Goal: Transaction & Acquisition: Book appointment/travel/reservation

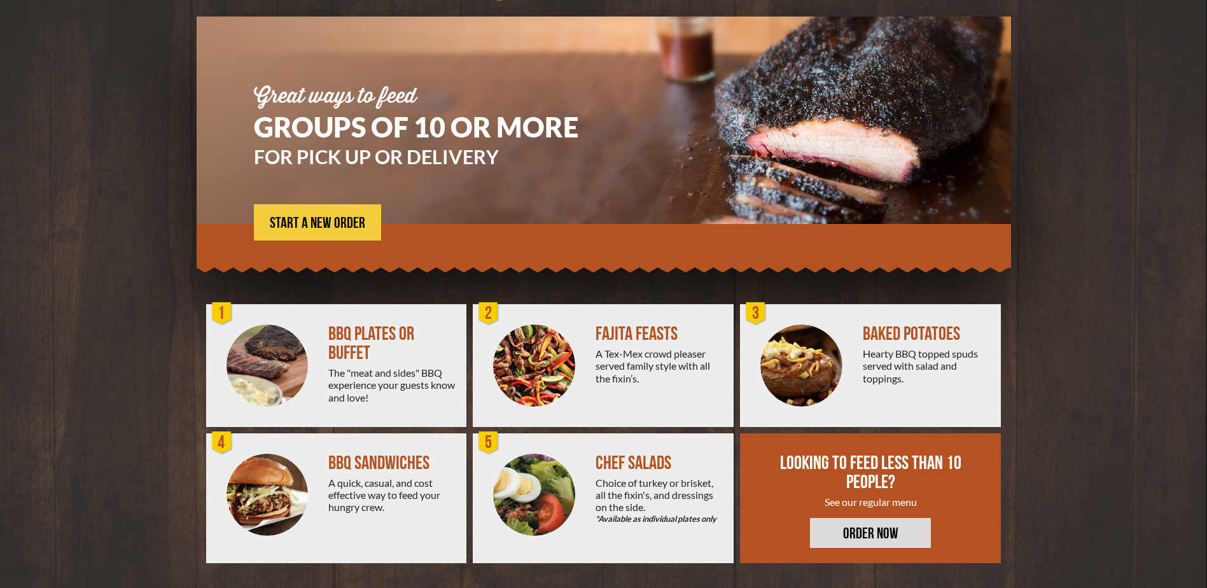
scroll to position [83, 0]
click at [368, 337] on div "BBQ PLATES OR BUFFET" at bounding box center [392, 343] width 128 height 38
click at [319, 375] on div at bounding box center [267, 364] width 123 height 123
click at [879, 538] on link "ORDER NOW" at bounding box center [870, 532] width 121 height 30
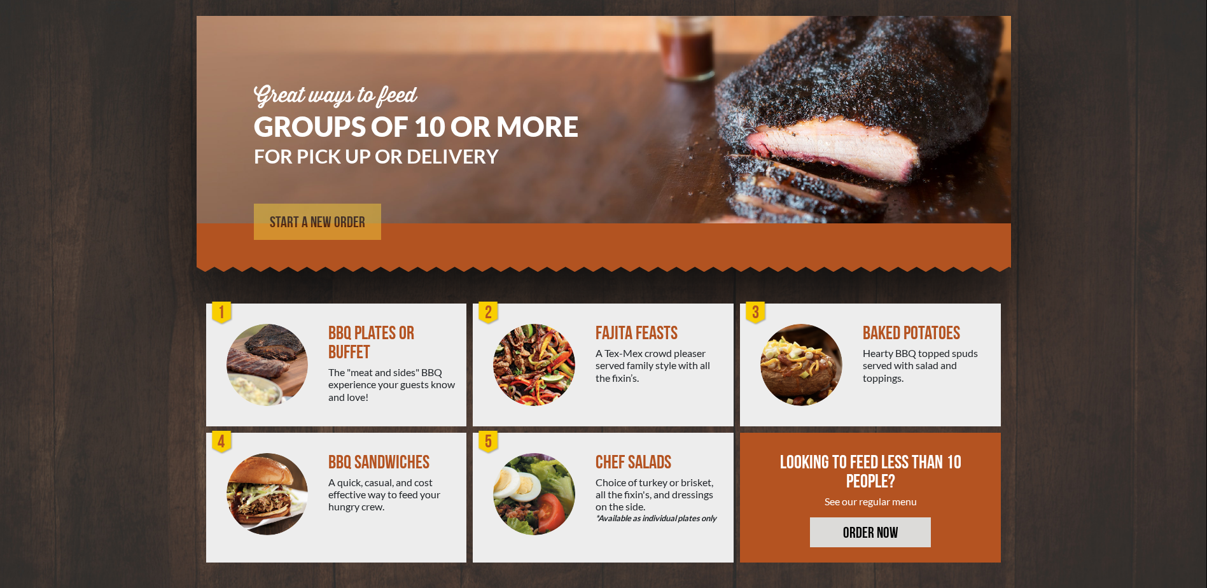
click at [305, 227] on span "START A NEW ORDER" at bounding box center [317, 222] width 95 height 15
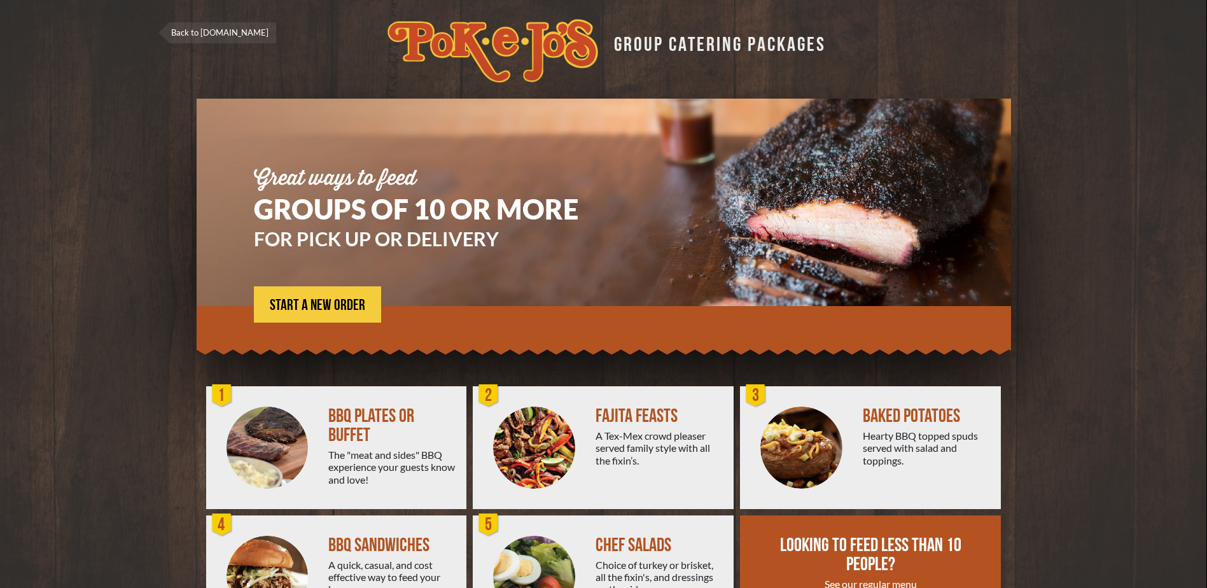
click at [227, 399] on div "1" at bounding box center [221, 395] width 25 height 25
click at [305, 300] on span "START A NEW ORDER" at bounding box center [317, 305] width 95 height 15
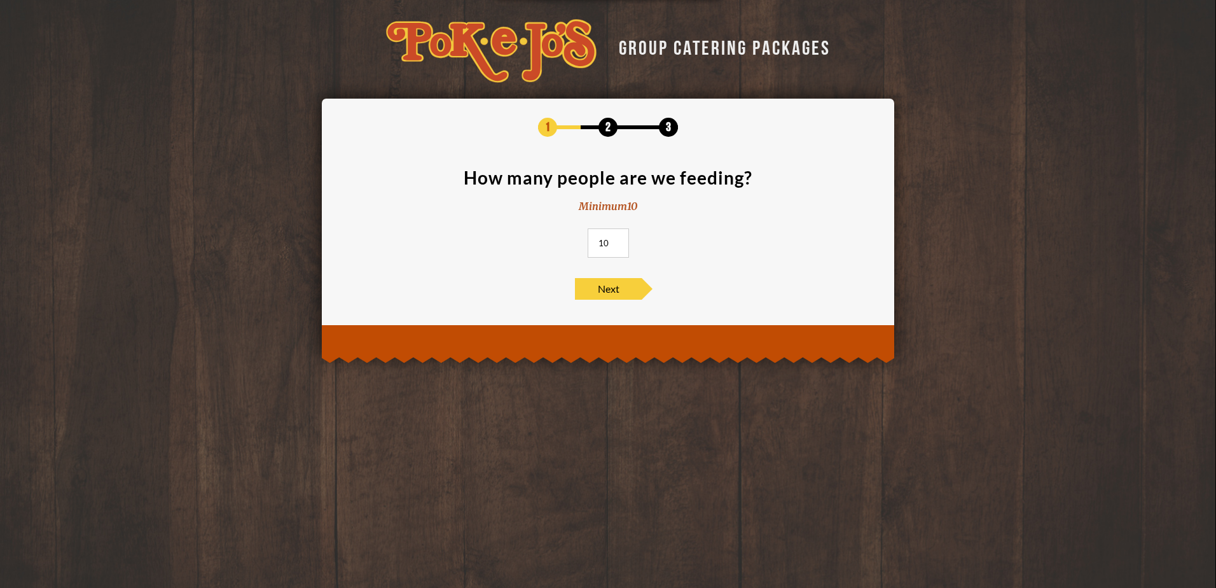
drag, startPoint x: 608, startPoint y: 243, endPoint x: 589, endPoint y: 244, distance: 19.1
click at [589, 244] on input "10" at bounding box center [608, 242] width 41 height 29
type input "19"
click at [631, 285] on span "Next" at bounding box center [608, 289] width 67 height 22
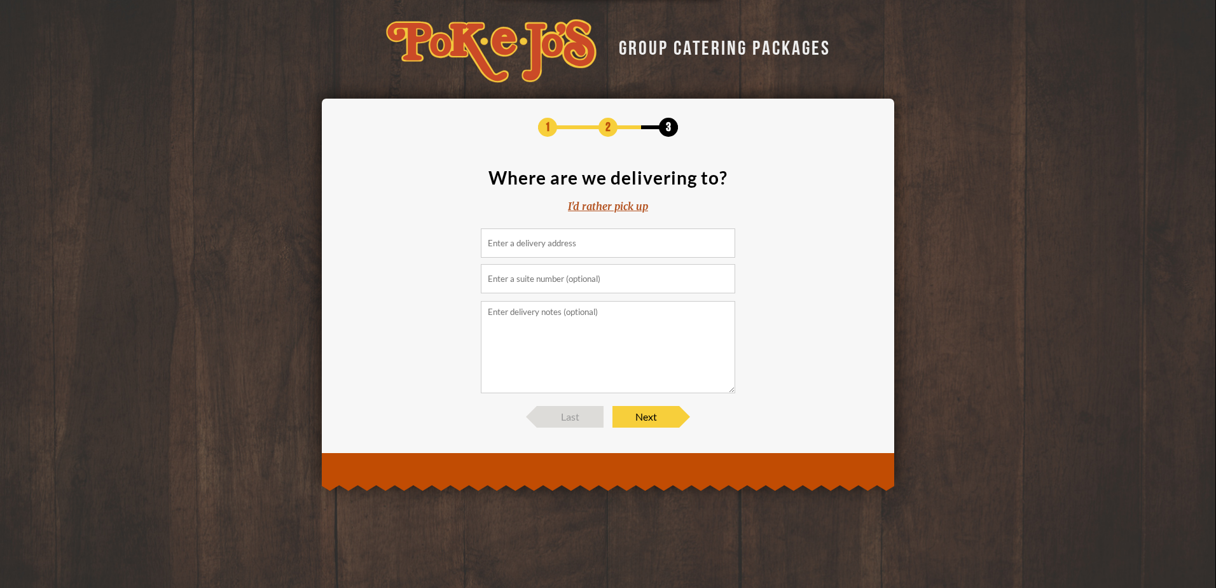
click at [553, 247] on input at bounding box center [608, 242] width 254 height 29
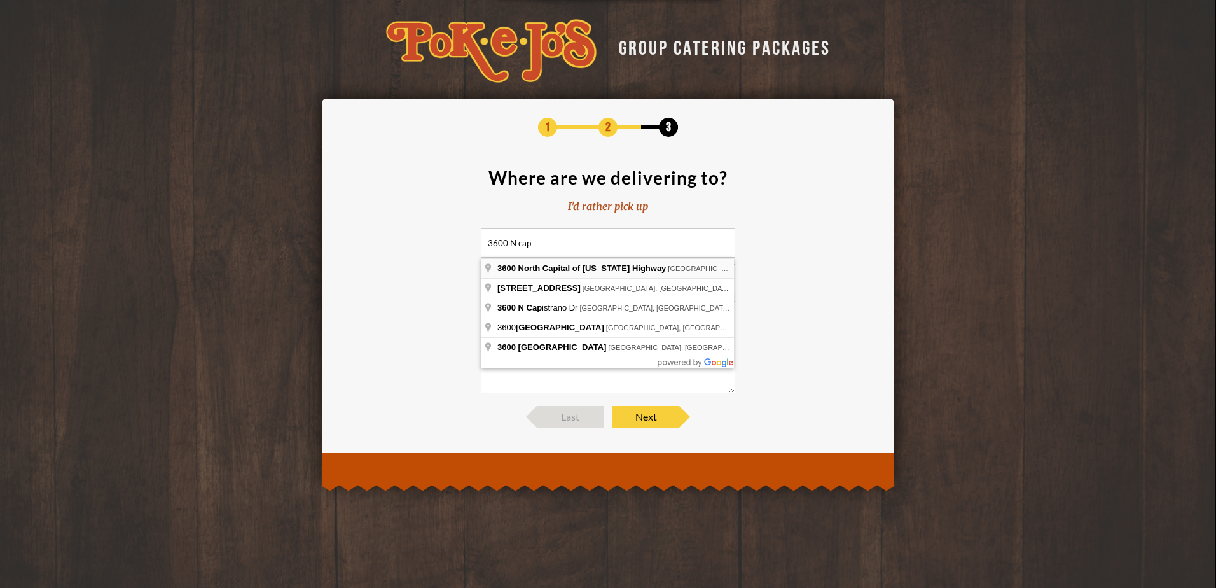
type input "3600 North Capital of Texas Highway, Austin, TX, USA"
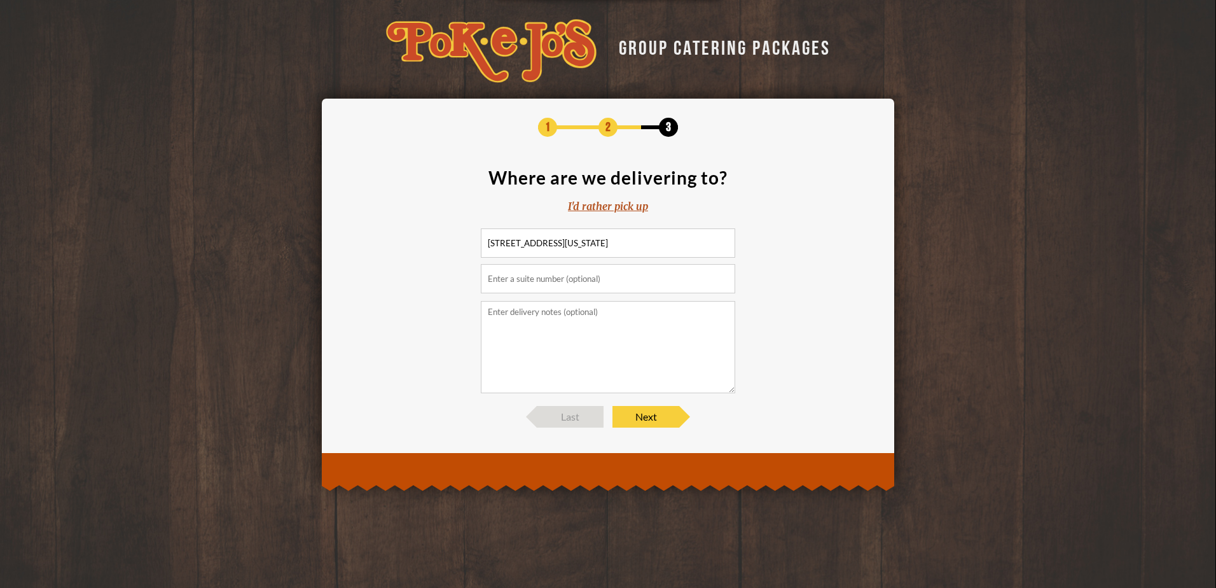
click at [565, 276] on input "text" at bounding box center [608, 278] width 254 height 29
type input "Building B, Suite 250"
click at [565, 326] on textarea at bounding box center [608, 347] width 254 height 92
drag, startPoint x: 565, startPoint y: 312, endPoint x: 576, endPoint y: 312, distance: 10.8
click at [576, 312] on textarea "Please call 7379318221 if you have" at bounding box center [608, 347] width 254 height 92
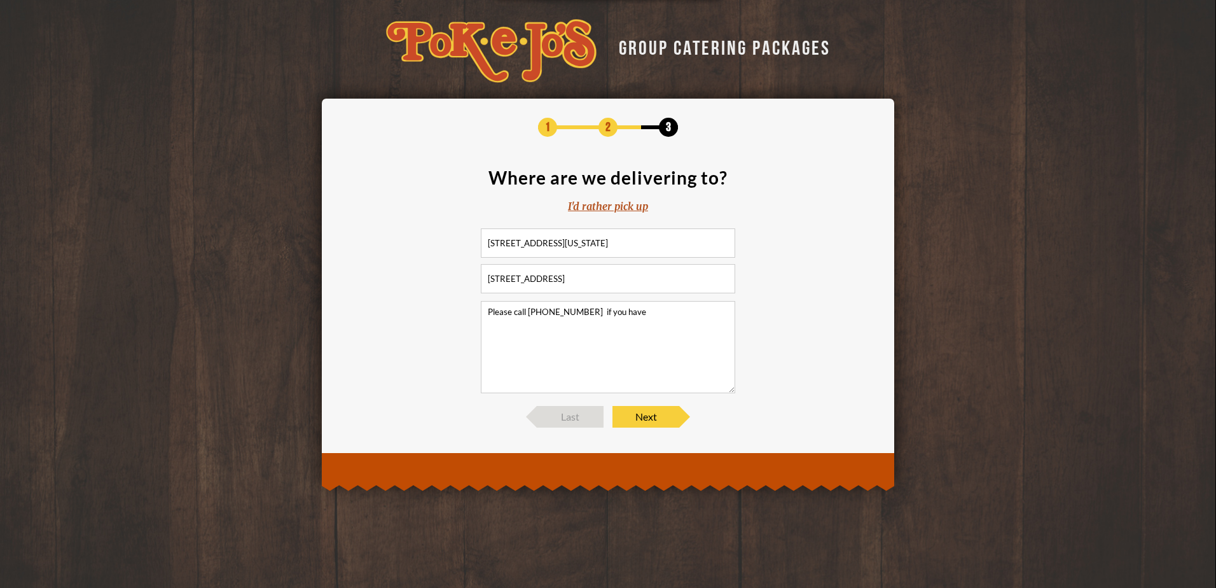
click at [685, 315] on textarea "Please call 7379318200 if you have" at bounding box center [608, 347] width 254 height 92
click at [665, 319] on textarea "Please call 737-931-8200 if you have" at bounding box center [608, 347] width 254 height 92
click at [490, 310] on textarea "Please call 737-931-8200 if you have any trouble locating our office." at bounding box center [608, 347] width 254 height 92
type textarea "Building B is behind Jack Allen's Kitchen. We are on the 2nd floor, to the righ…"
click at [655, 414] on span "Next" at bounding box center [646, 417] width 67 height 22
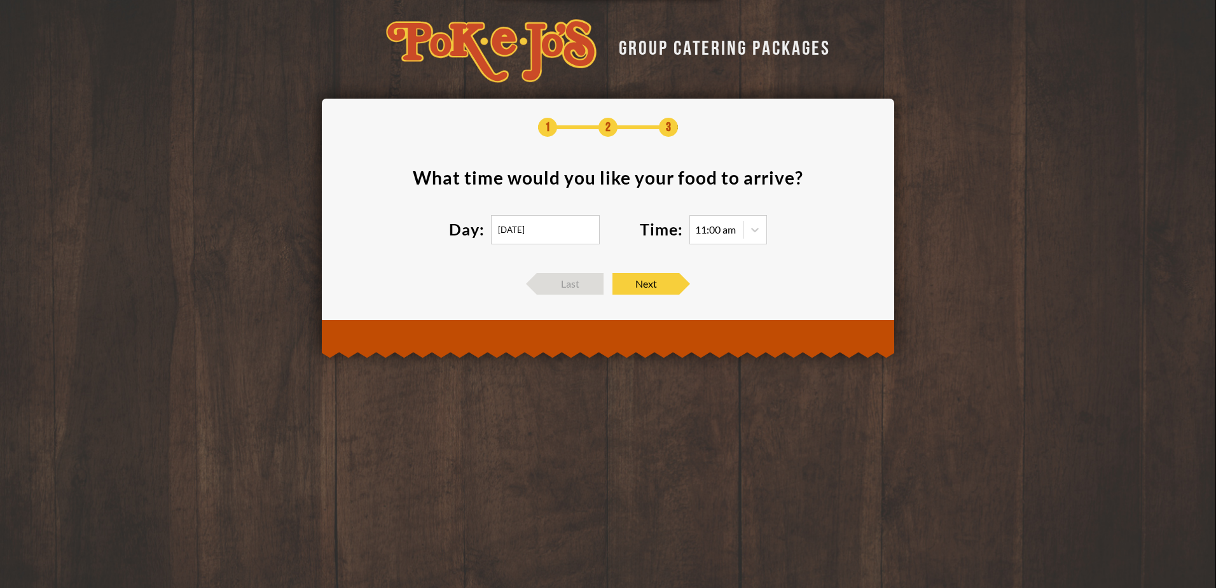
click at [517, 232] on input "09/19/2025" at bounding box center [545, 229] width 109 height 29
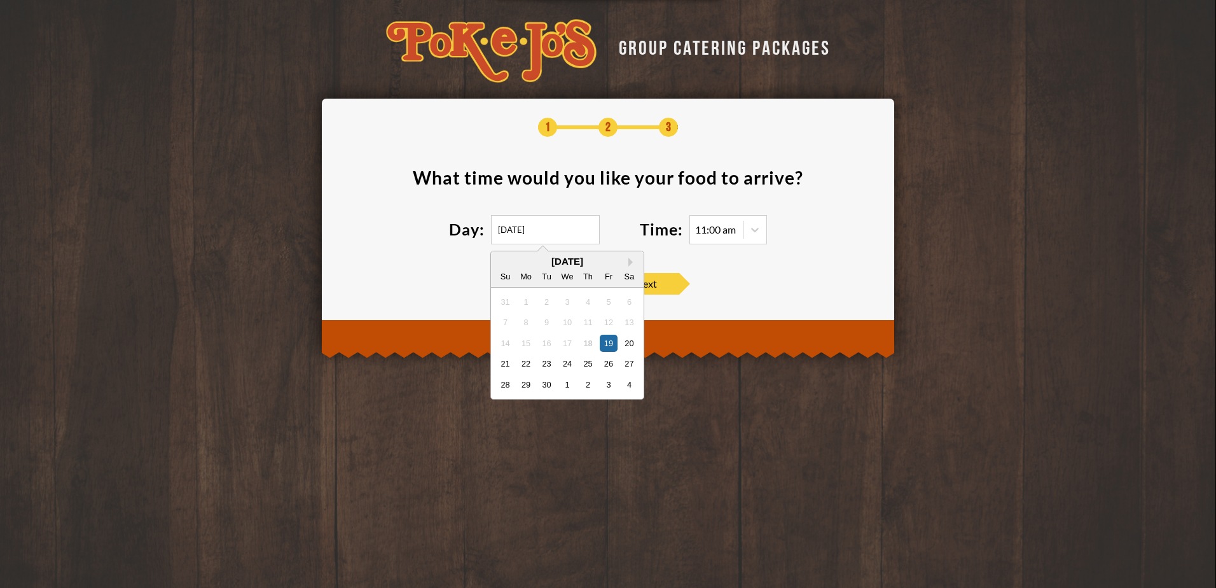
click at [623, 262] on div "September 2025" at bounding box center [567, 261] width 153 height 10
click at [630, 261] on button "Next Month" at bounding box center [632, 262] width 9 height 9
click at [569, 343] on div "15" at bounding box center [566, 342] width 17 height 17
type input "10/15/2025"
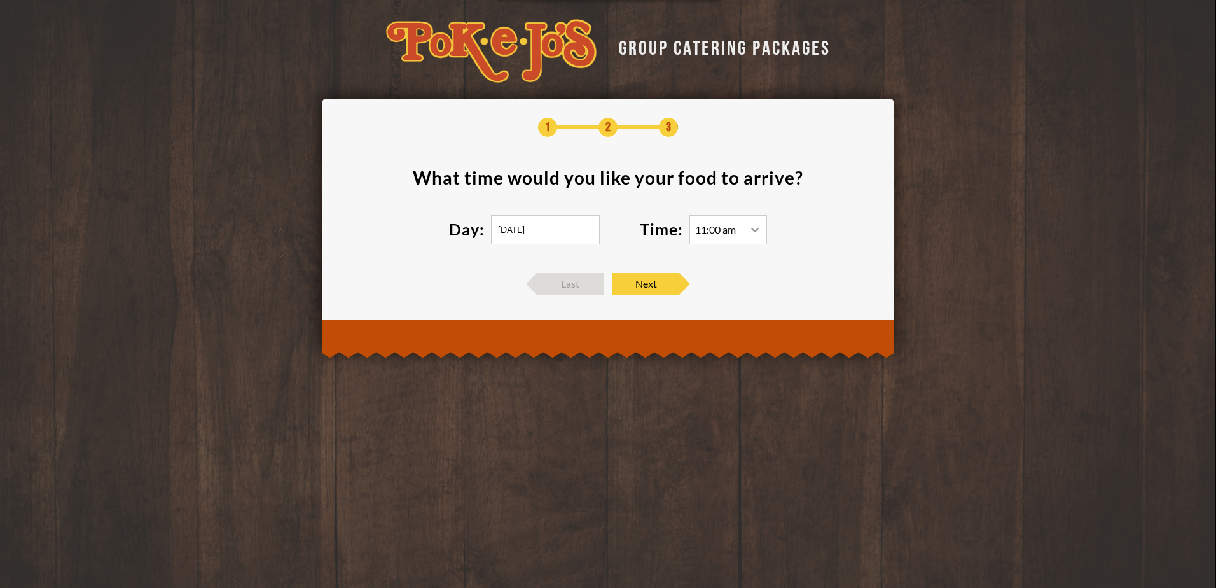
click at [758, 221] on div at bounding box center [755, 229] width 23 height 23
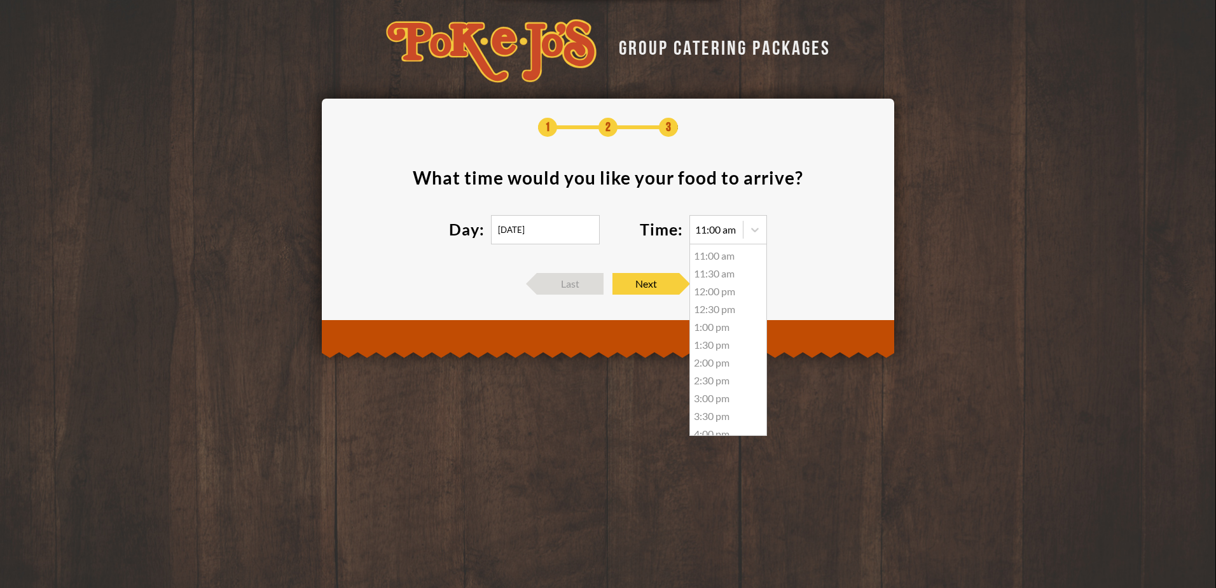
click at [734, 272] on div "11:30 am" at bounding box center [728, 274] width 76 height 18
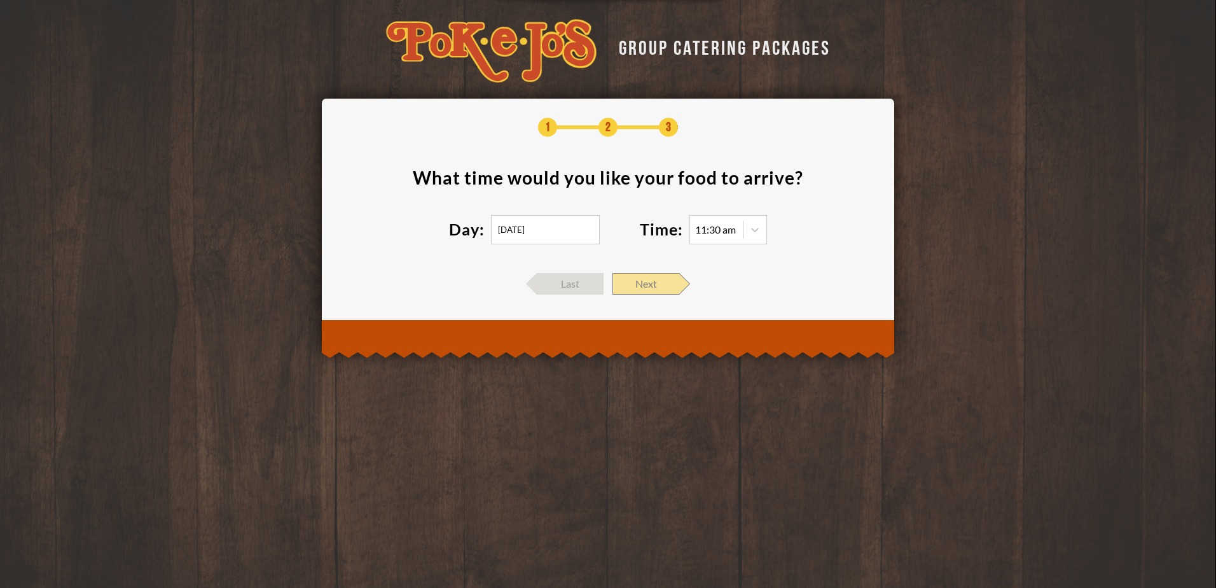
click at [641, 285] on span "Next" at bounding box center [646, 284] width 67 height 22
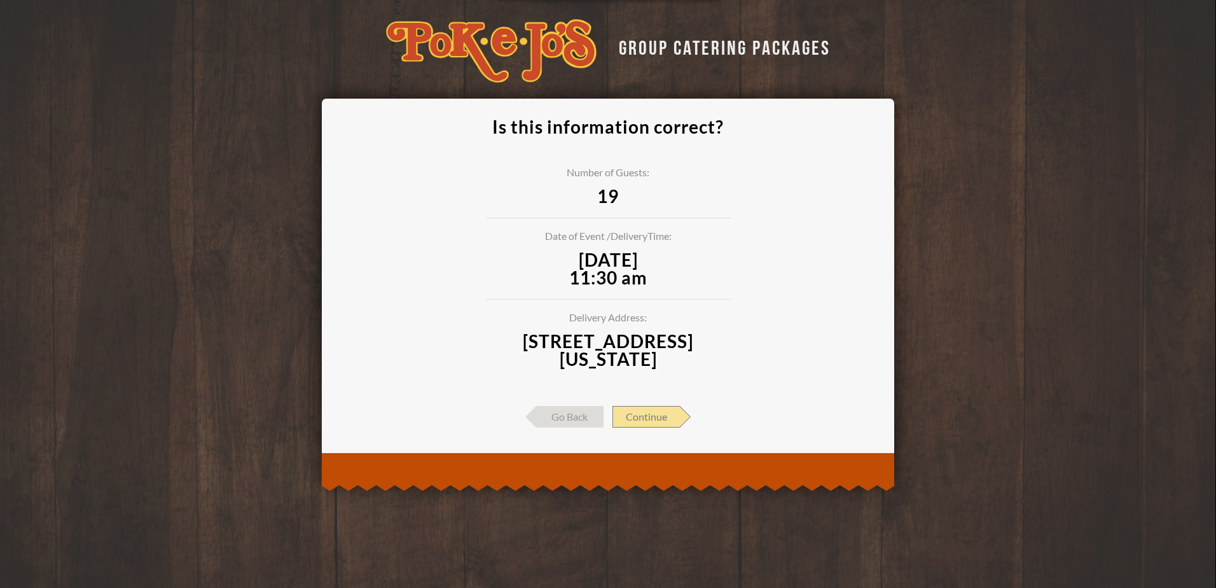
click at [658, 417] on span "Continue" at bounding box center [646, 417] width 67 height 22
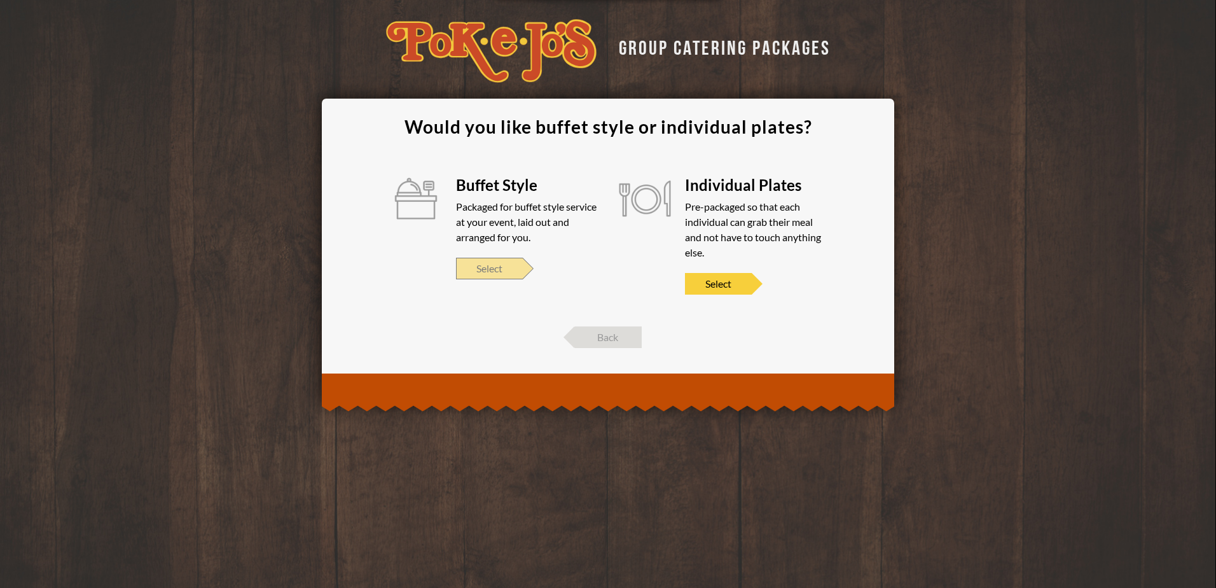
click at [501, 274] on span "Select" at bounding box center [489, 269] width 67 height 22
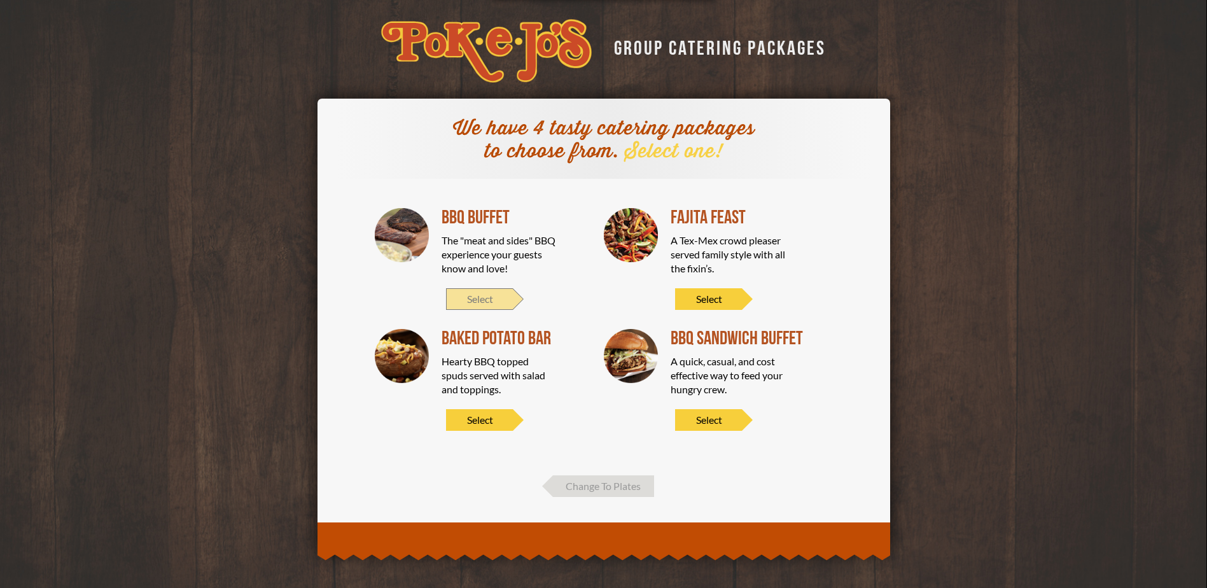
click at [466, 303] on span "Select" at bounding box center [479, 299] width 67 height 22
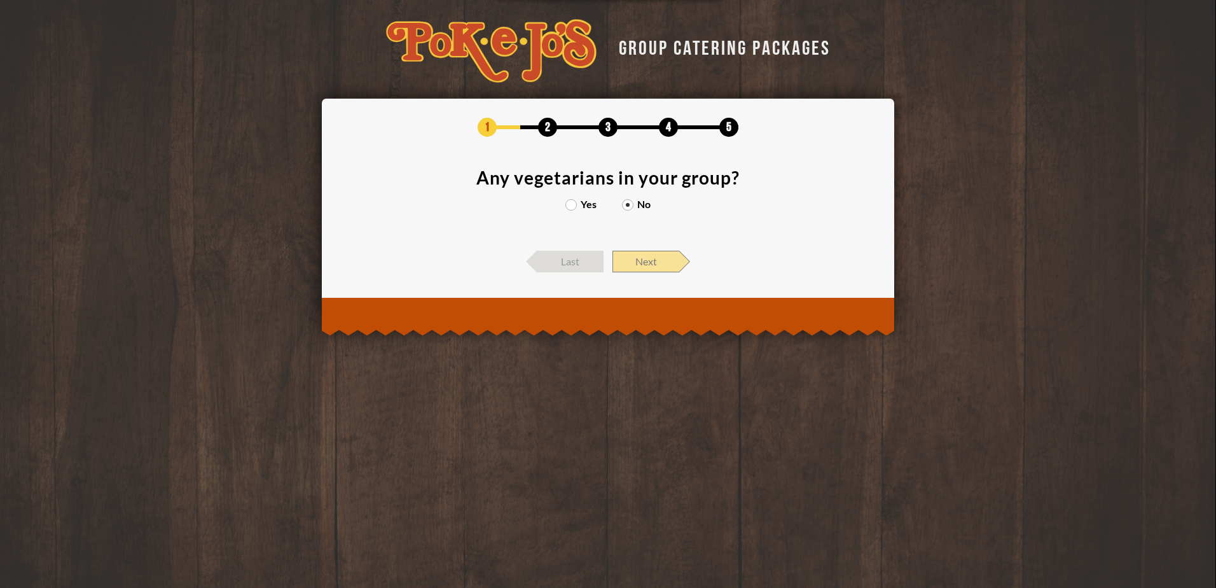
click at [667, 263] on span "Next" at bounding box center [646, 262] width 67 height 22
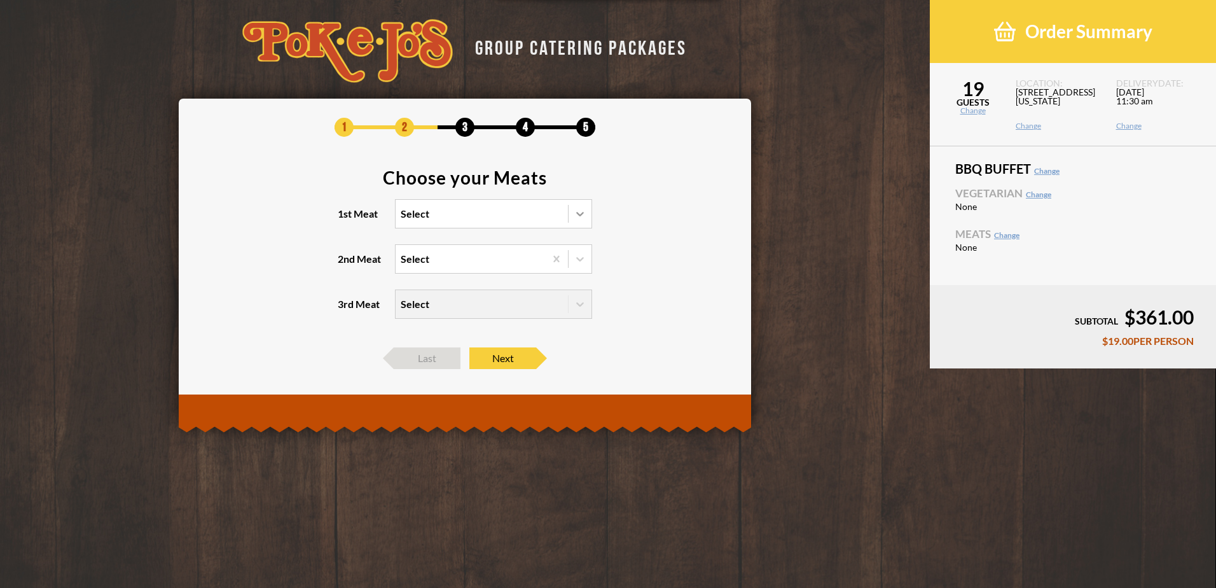
click at [584, 211] on icon at bounding box center [580, 213] width 13 height 13
click at [345, 219] on input "1st Meat Select" at bounding box center [345, 219] width 0 height 0
click at [427, 243] on div "Brisket" at bounding box center [494, 240] width 196 height 18
click at [345, 219] on input "1st Meat option Brisket focused, 1 of 6. 6 results available. Use Up and Down t…" at bounding box center [345, 219] width 0 height 0
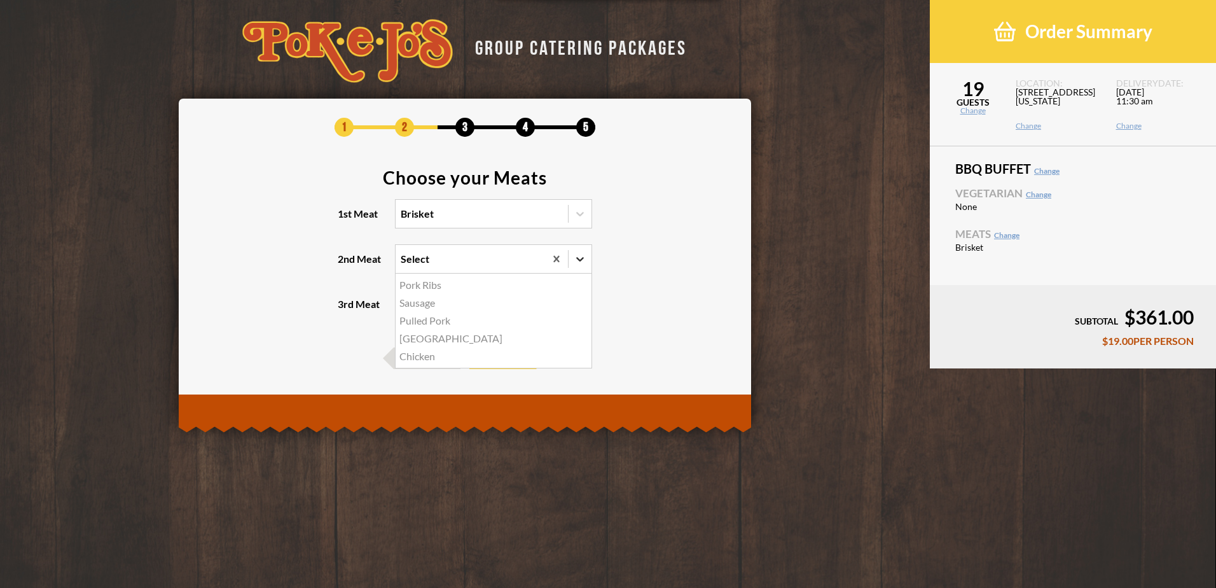
click at [579, 258] on icon at bounding box center [580, 259] width 13 height 13
click at [345, 265] on input "2nd Meat option Pork Ribs focused, 1 of 5. 5 results available. Use Up and Down…" at bounding box center [345, 265] width 0 height 0
click at [431, 282] on div "Pork Ribs" at bounding box center [494, 285] width 196 height 18
click at [345, 265] on input "2nd Meat option Pork Ribs focused, 1 of 5. 5 results available. Use Up and Down…" at bounding box center [345, 265] width 0 height 0
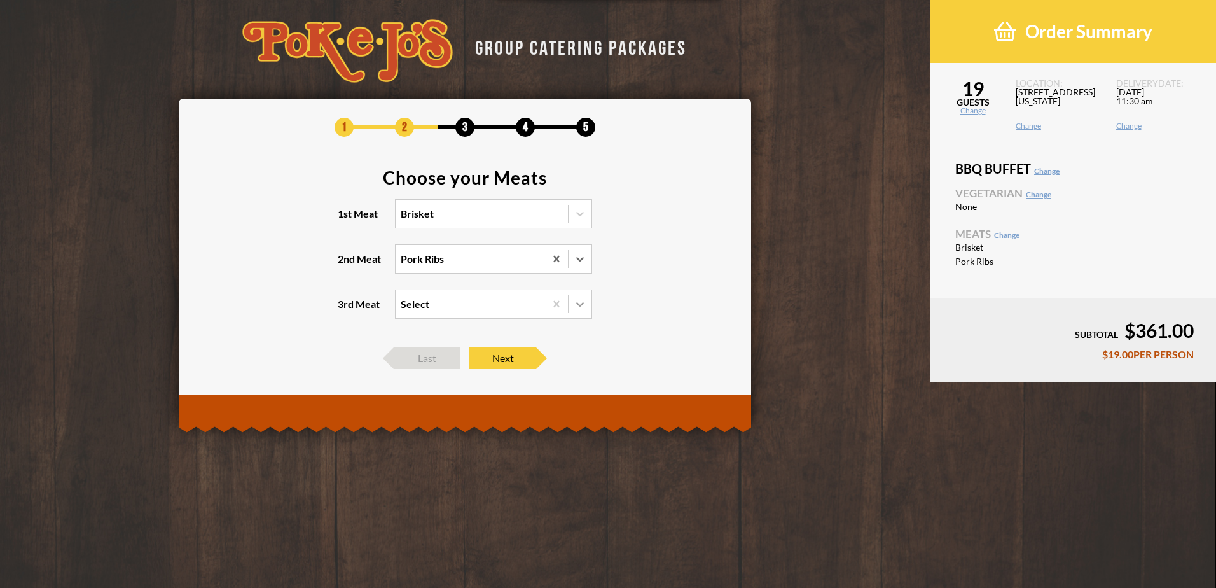
click at [585, 303] on icon at bounding box center [580, 304] width 13 height 13
click at [345, 310] on input "3rd Meat Select" at bounding box center [345, 310] width 0 height 0
click at [475, 334] on div "Sausage +$2.00/PERSON" at bounding box center [494, 330] width 196 height 18
click at [345, 310] on input "3rd Meat option Sausage focused, 1 of 4. 4 results available. Use Up and Down t…" at bounding box center [345, 310] width 0 height 0
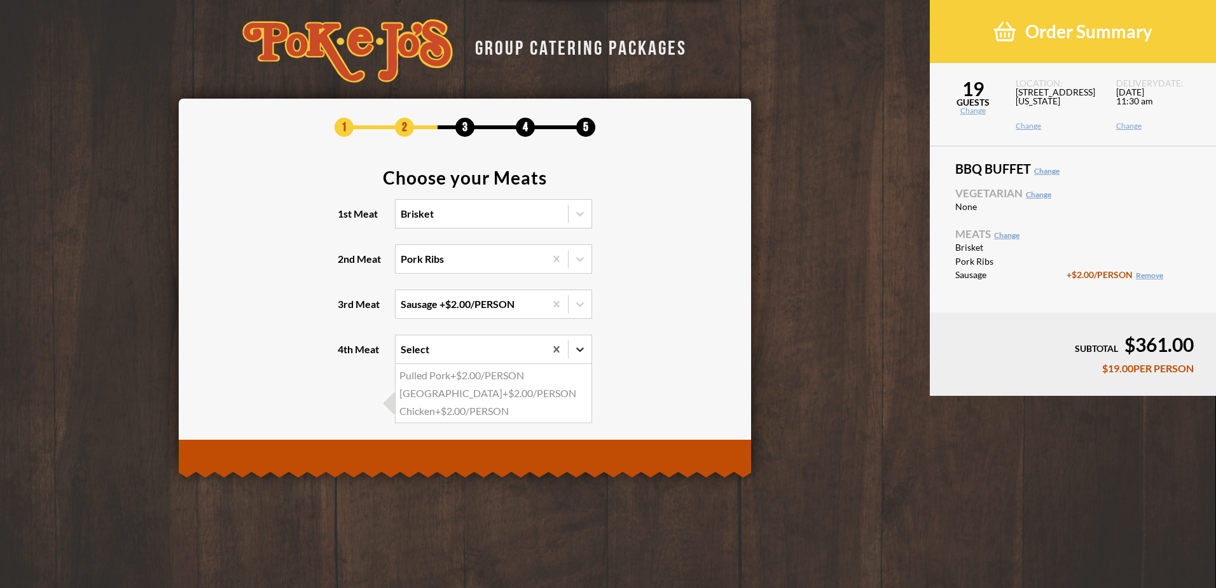
click at [585, 349] on icon at bounding box center [580, 349] width 13 height 13
click at [345, 355] on input "4th Meat option Pulled Pork focused, 1 of 3. 3 results available. Use Up and Do…" at bounding box center [345, 355] width 0 height 0
click at [476, 410] on div "Chicken +$2.00/PERSON" at bounding box center [494, 411] width 196 height 18
click at [345, 355] on input "4th Meat option Chicken focused, 3 of 3. 3 results available. Use Up and Down t…" at bounding box center [345, 355] width 0 height 0
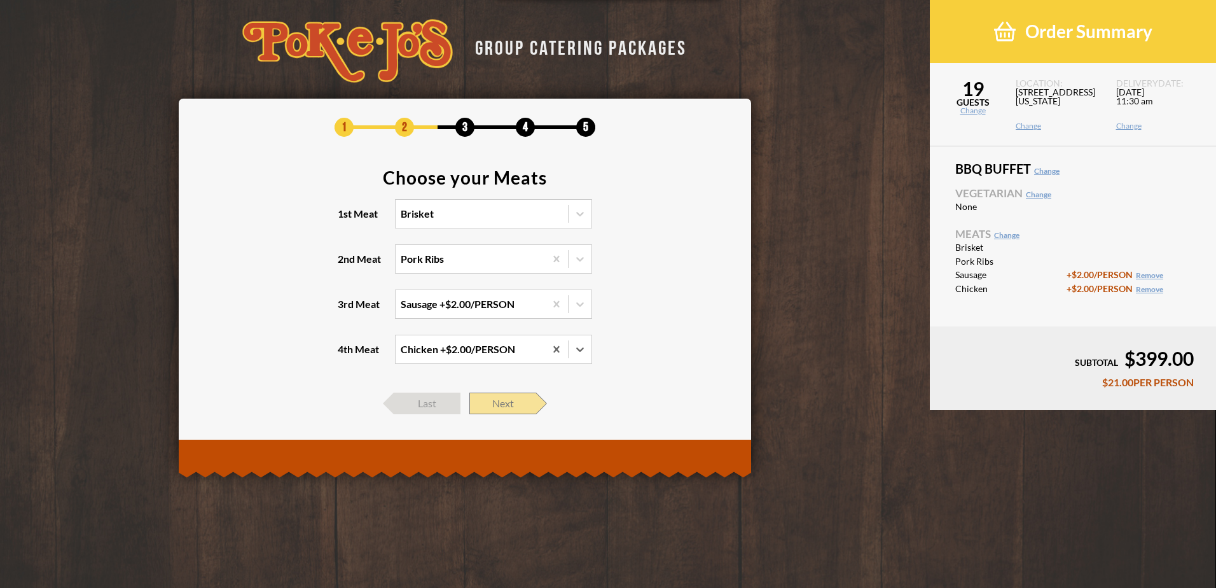
click at [510, 403] on span "Next" at bounding box center [502, 403] width 67 height 22
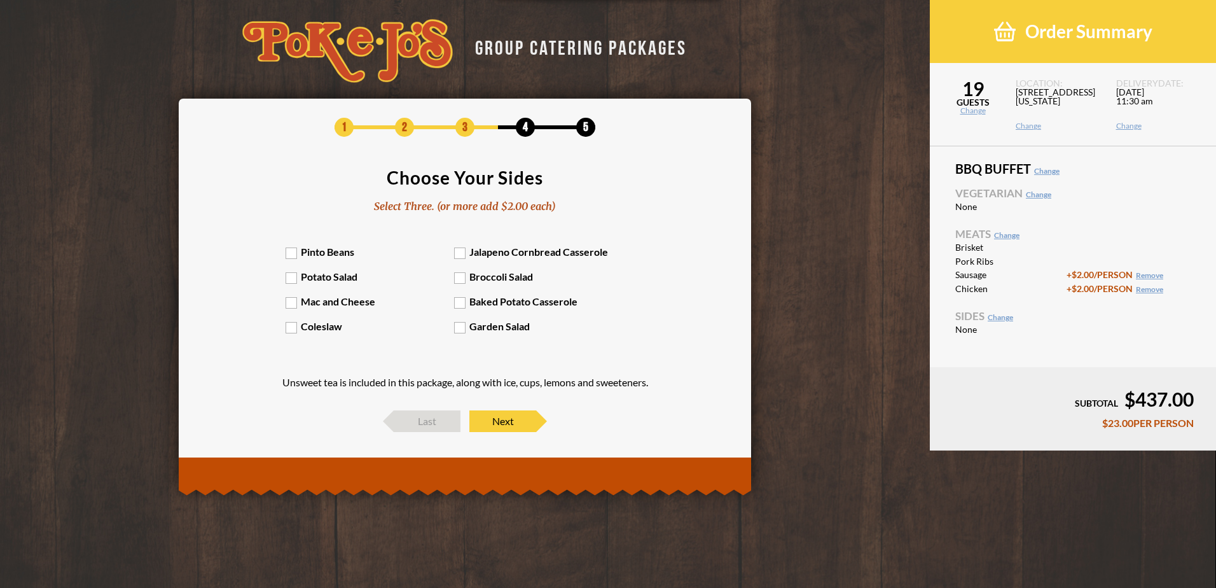
click at [293, 303] on label "Mac and Cheese" at bounding box center [370, 301] width 169 height 12
click at [0, 0] on input "Mac and Cheese" at bounding box center [0, 0] width 0 height 0
click at [460, 302] on label "Baked Potato Casserole" at bounding box center [538, 301] width 169 height 12
click at [0, 0] on input "Baked Potato Casserole" at bounding box center [0, 0] width 0 height 0
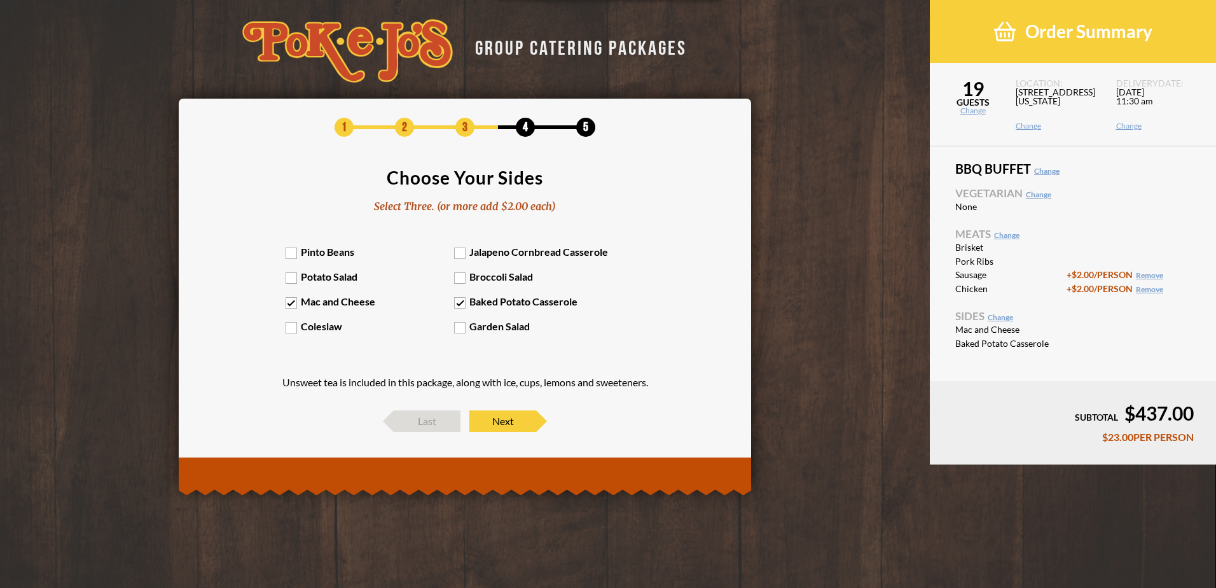
click at [461, 253] on label "Jalapeno Cornbread Casserole" at bounding box center [538, 252] width 169 height 12
click at [0, 0] on input "Jalapeno Cornbread Casserole" at bounding box center [0, 0] width 0 height 0
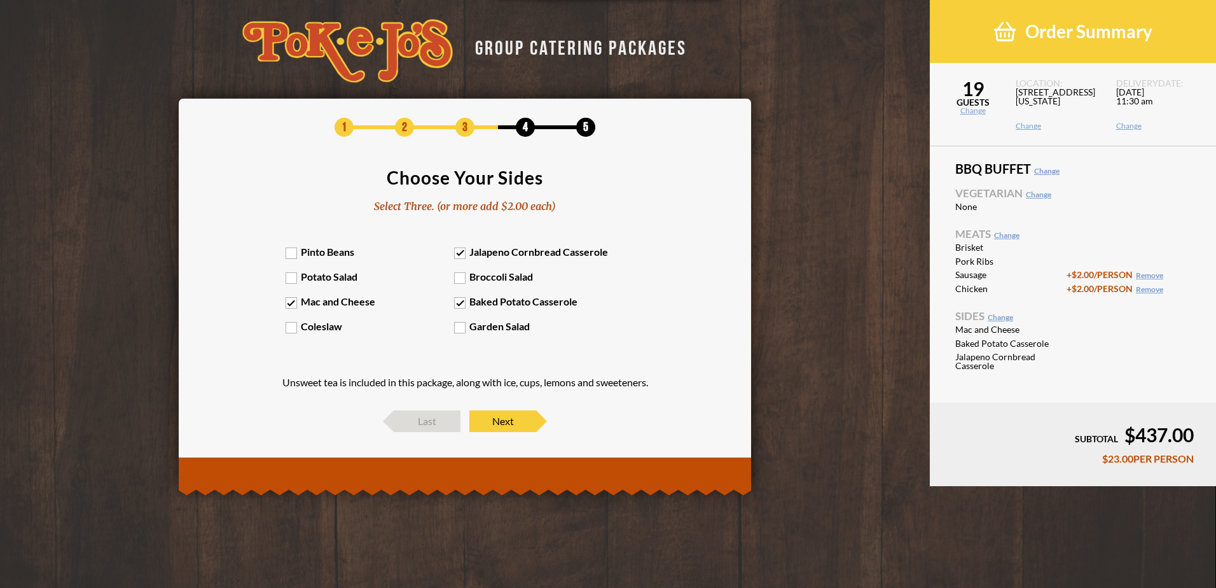
click at [291, 327] on label "Coleslaw" at bounding box center [370, 326] width 169 height 12
click at [0, 0] on input "Coleslaw" at bounding box center [0, 0] width 0 height 0
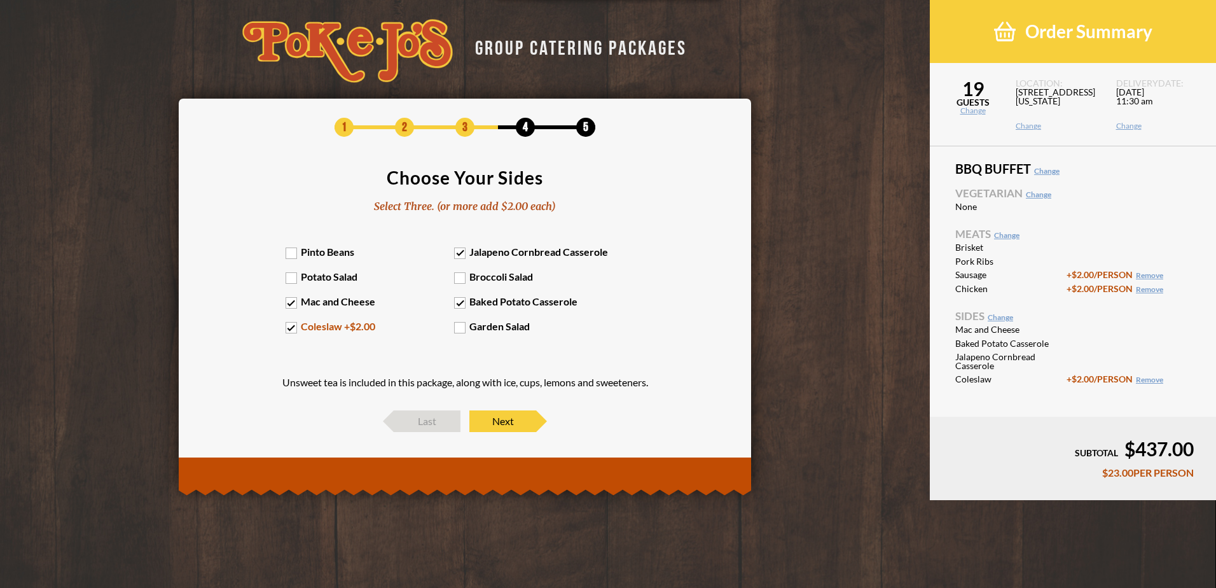
click at [294, 279] on label "Potato Salad" at bounding box center [370, 276] width 169 height 12
click at [0, 0] on input "Potato Salad" at bounding box center [0, 0] width 0 height 0
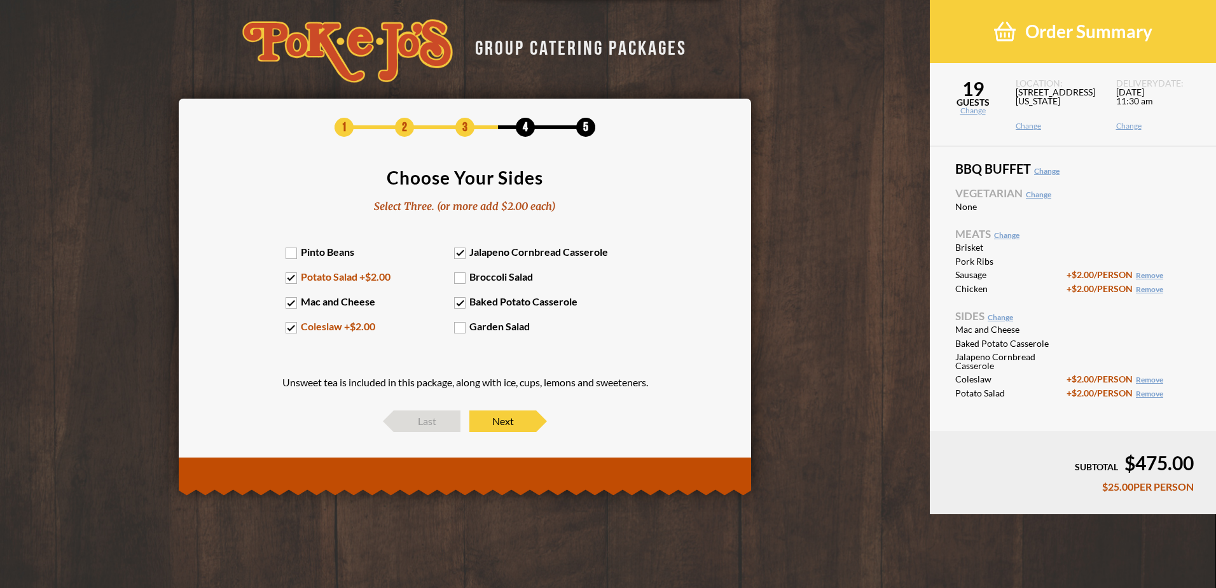
click at [293, 253] on label "Pinto Beans" at bounding box center [370, 252] width 169 height 12
click at [0, 0] on input "Pinto Beans" at bounding box center [0, 0] width 0 height 0
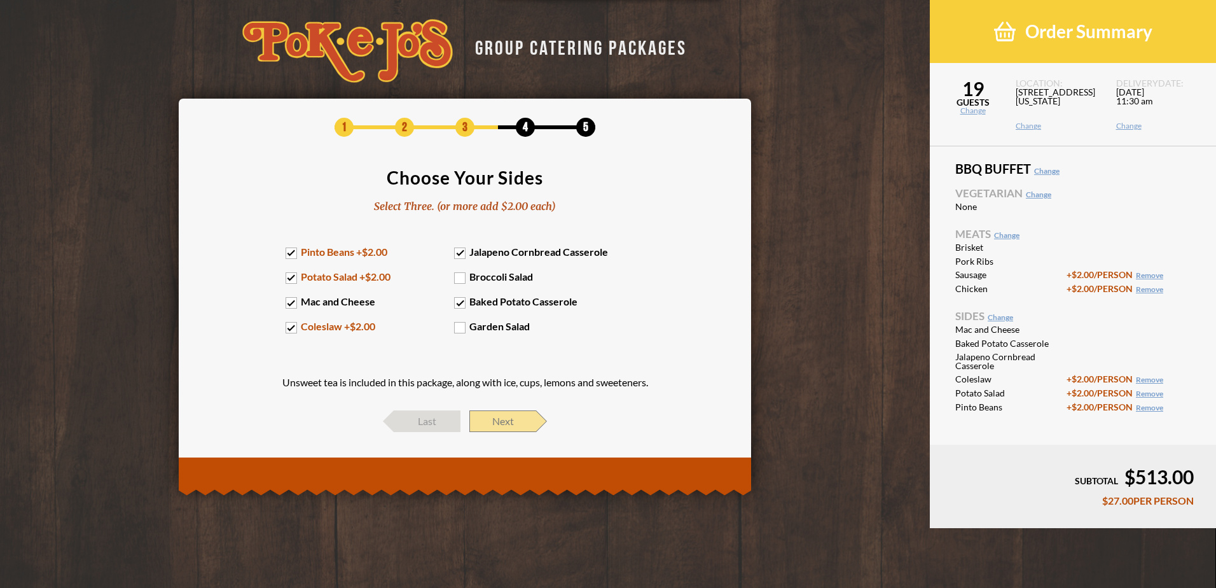
click at [517, 424] on span "Next" at bounding box center [502, 421] width 67 height 22
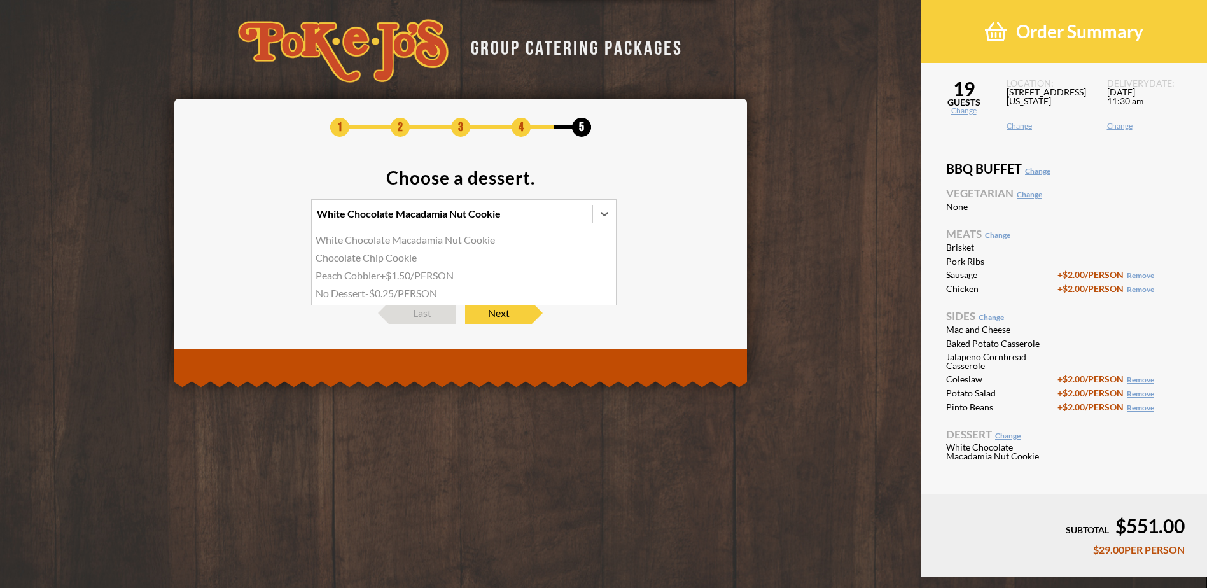
click at [378, 218] on div "White Chocolate Macadamia Nut Cookie" at bounding box center [409, 214] width 184 height 10
click at [261, 219] on input "option White Chocolate Macadamia Nut Cookie focused, 1 of 4. 4 results availabl…" at bounding box center [261, 219] width 0 height 0
click at [370, 296] on div "No Dessert -$0.25/PERSON" at bounding box center [464, 293] width 304 height 18
click at [261, 219] on input "option No Dessert focused, 4 of 4. 4 results available. Use Up and Down to choo…" at bounding box center [261, 219] width 0 height 0
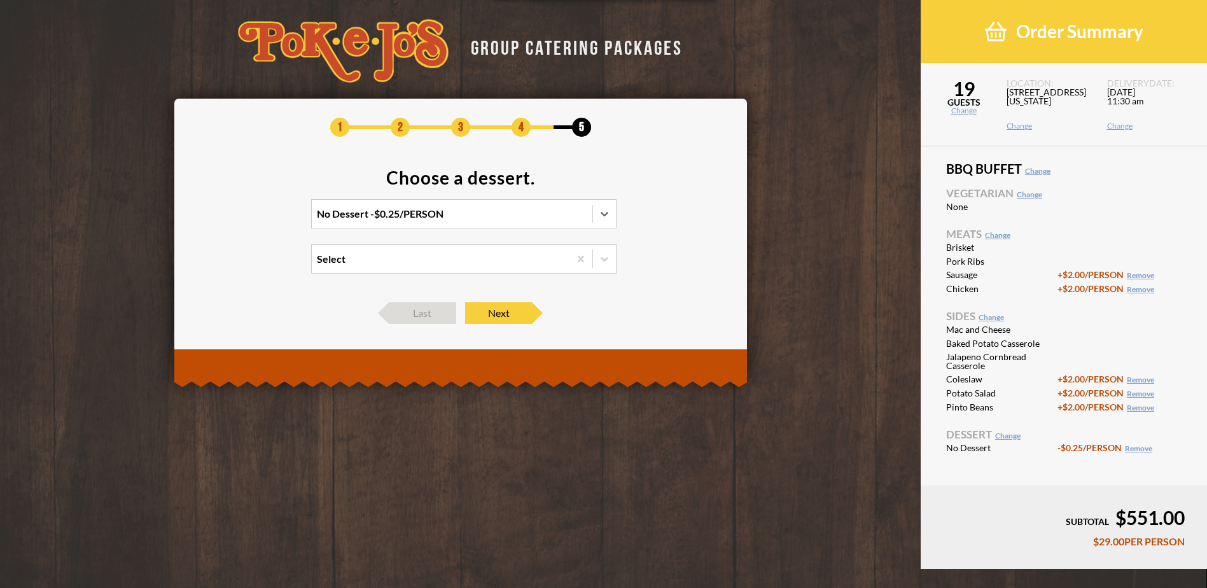
click at [532, 270] on div "Select" at bounding box center [441, 259] width 258 height 28
click at [261, 265] on input "Select" at bounding box center [261, 265] width 0 height 0
click at [637, 294] on div "1 2 3 4 5 Choose a dessert. No Dessert -$0.25/PERSON option Chocolate Chip Cook…" at bounding box center [460, 221] width 534 height 206
click at [521, 311] on span "Next" at bounding box center [498, 313] width 67 height 22
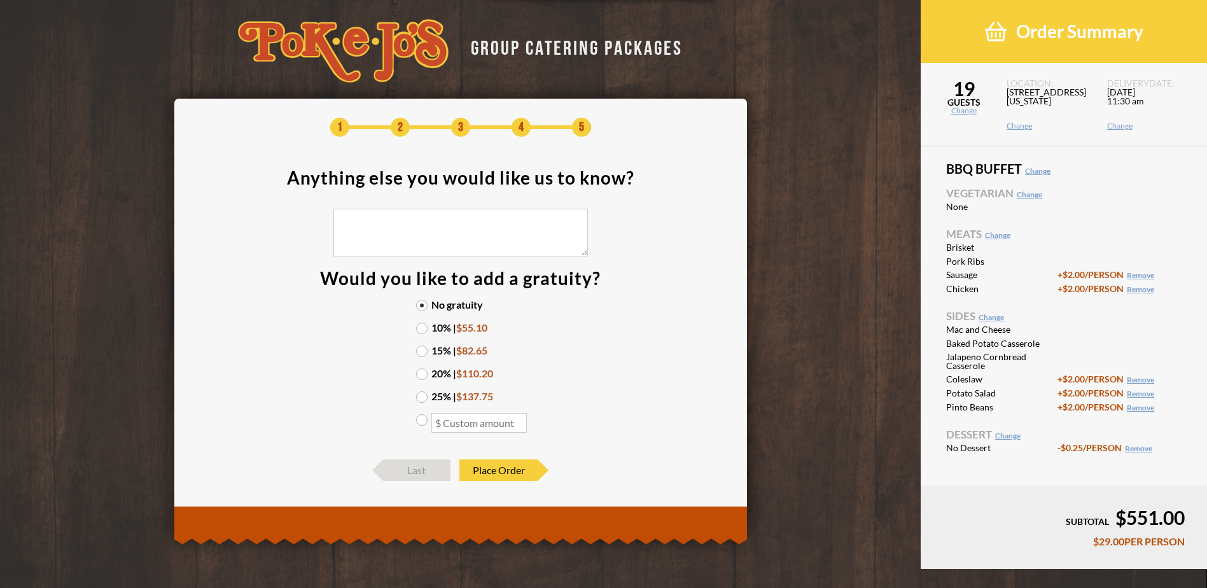
click at [419, 349] on label "15% | $82.65" at bounding box center [460, 350] width 89 height 10
click at [0, 0] on input "15% | $82.65" at bounding box center [0, 0] width 0 height 0
click at [421, 327] on label "10% | $55.10" at bounding box center [460, 327] width 89 height 10
click at [0, 0] on input "10% | $55.10" at bounding box center [0, 0] width 0 height 0
click at [676, 357] on section "Anything else you would like us to know? Would you like to add a gratuity? No g…" at bounding box center [460, 308] width 534 height 278
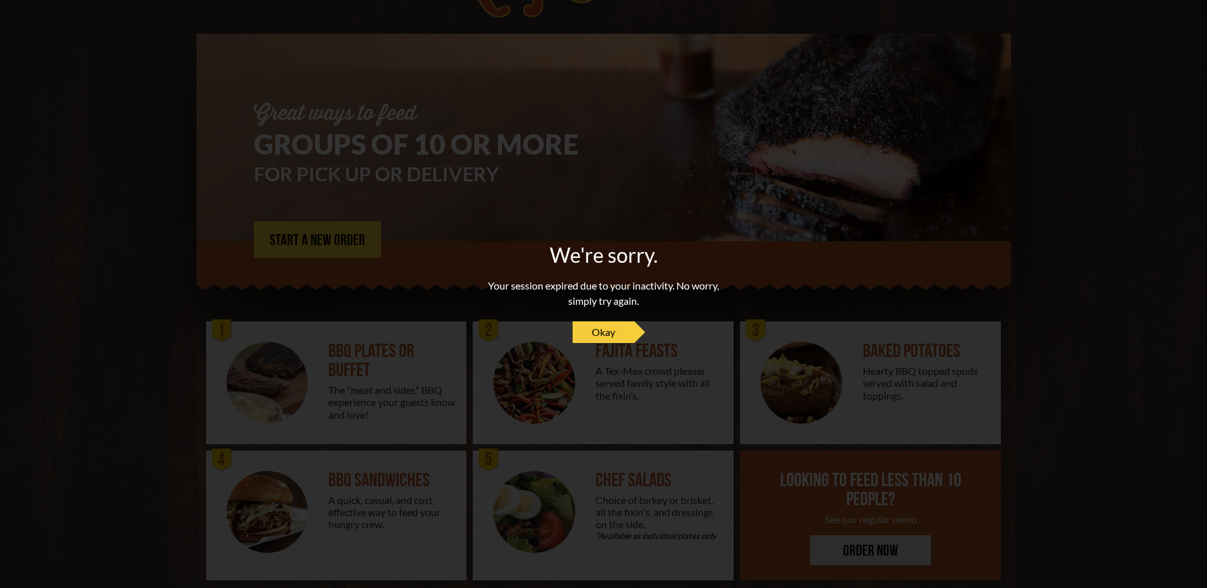
scroll to position [83, 0]
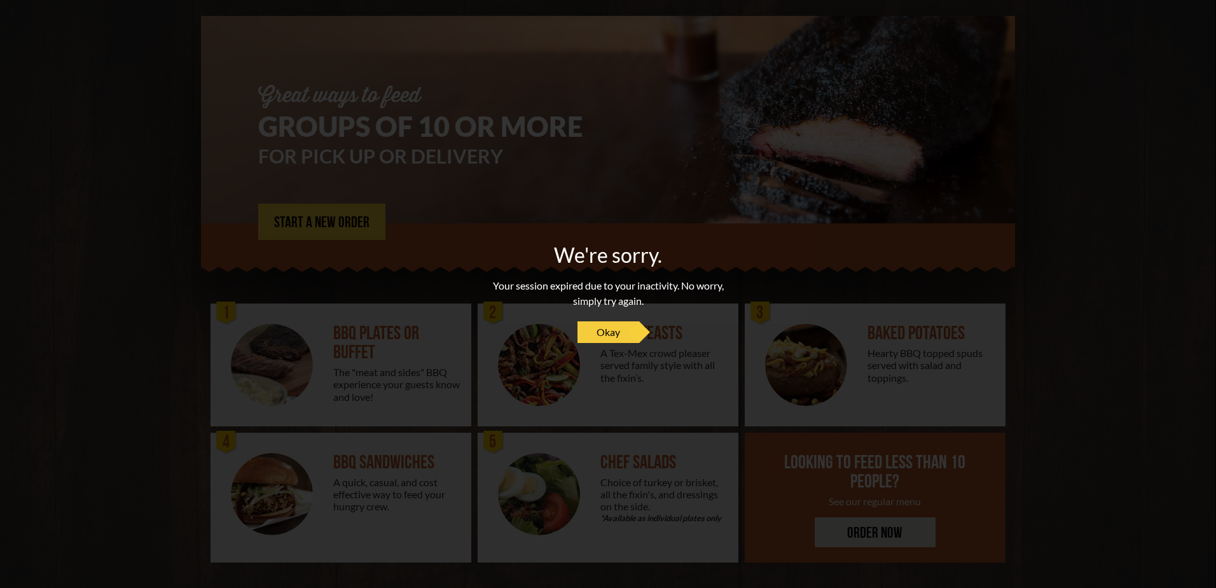
drag, startPoint x: 627, startPoint y: 329, endPoint x: 638, endPoint y: 265, distance: 65.1
click at [627, 329] on link "Okay" at bounding box center [609, 332] width 62 height 22
